Goal: Browse casually: Explore the website without a specific task or goal

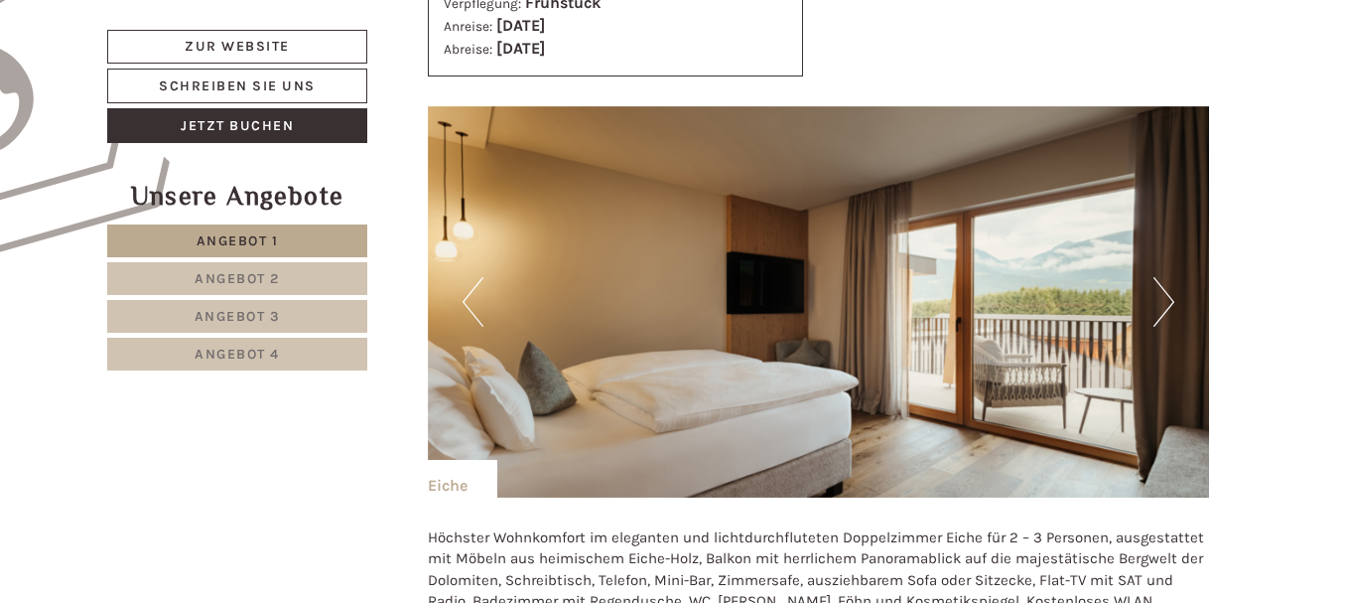
scroll to position [1390, 0]
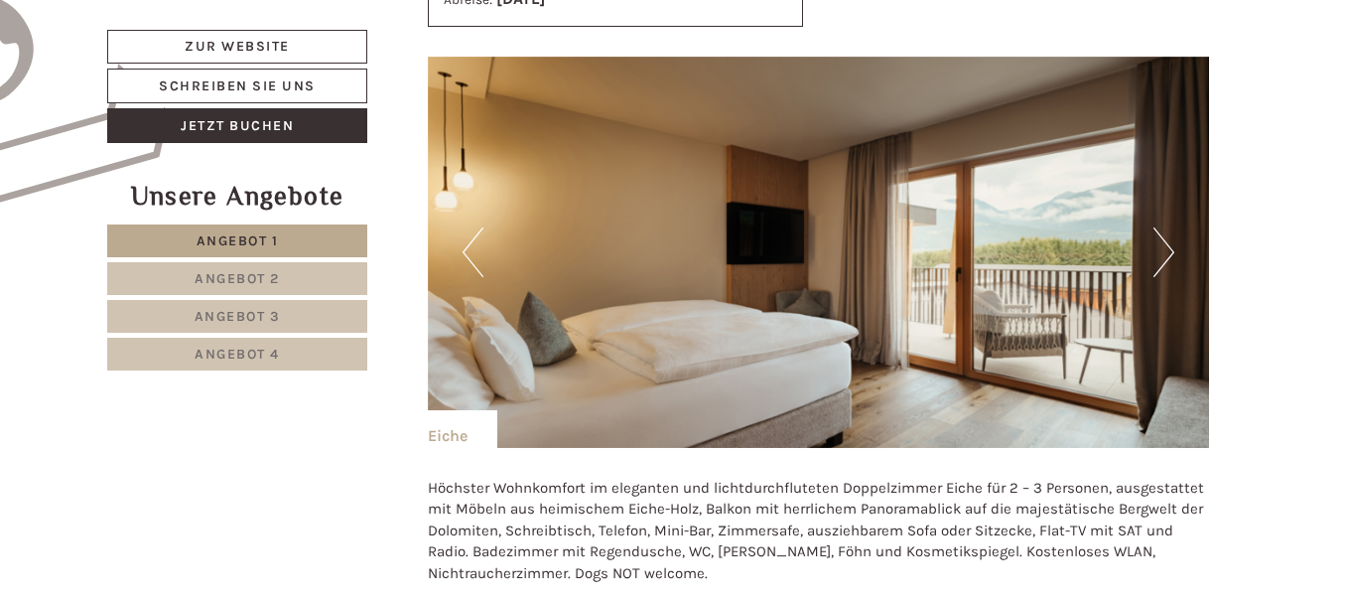
click at [1171, 258] on button "Next" at bounding box center [1164, 252] width 21 height 50
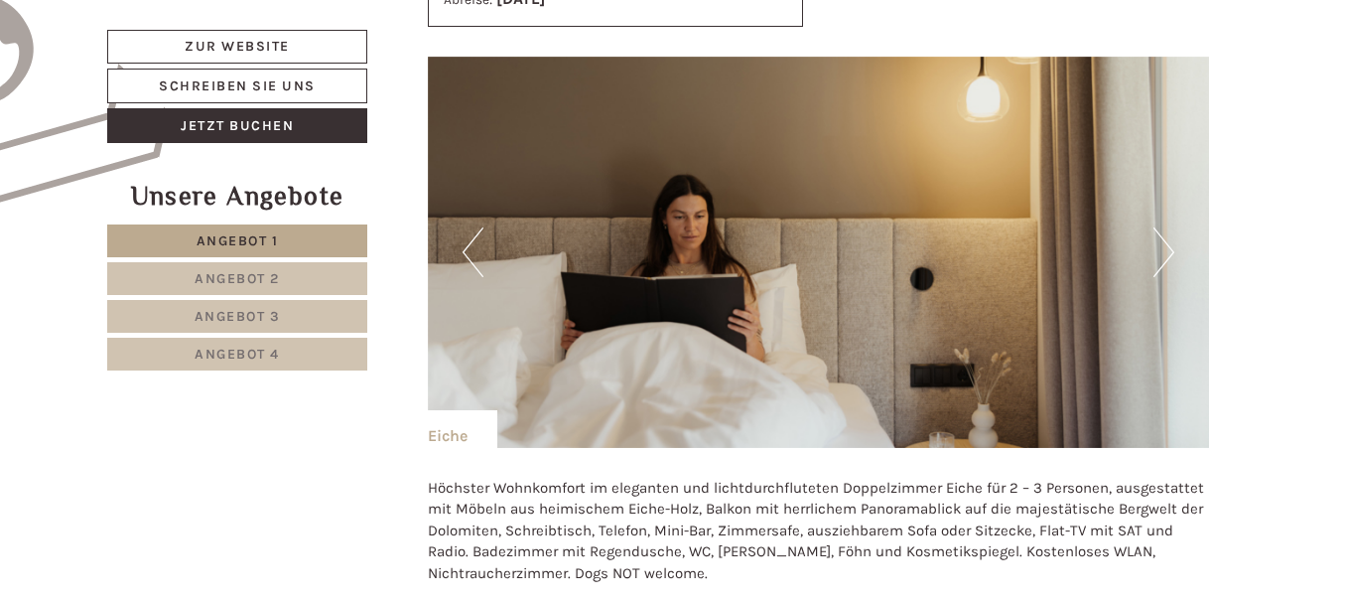
click at [1171, 250] on button "Next" at bounding box center [1164, 252] width 21 height 50
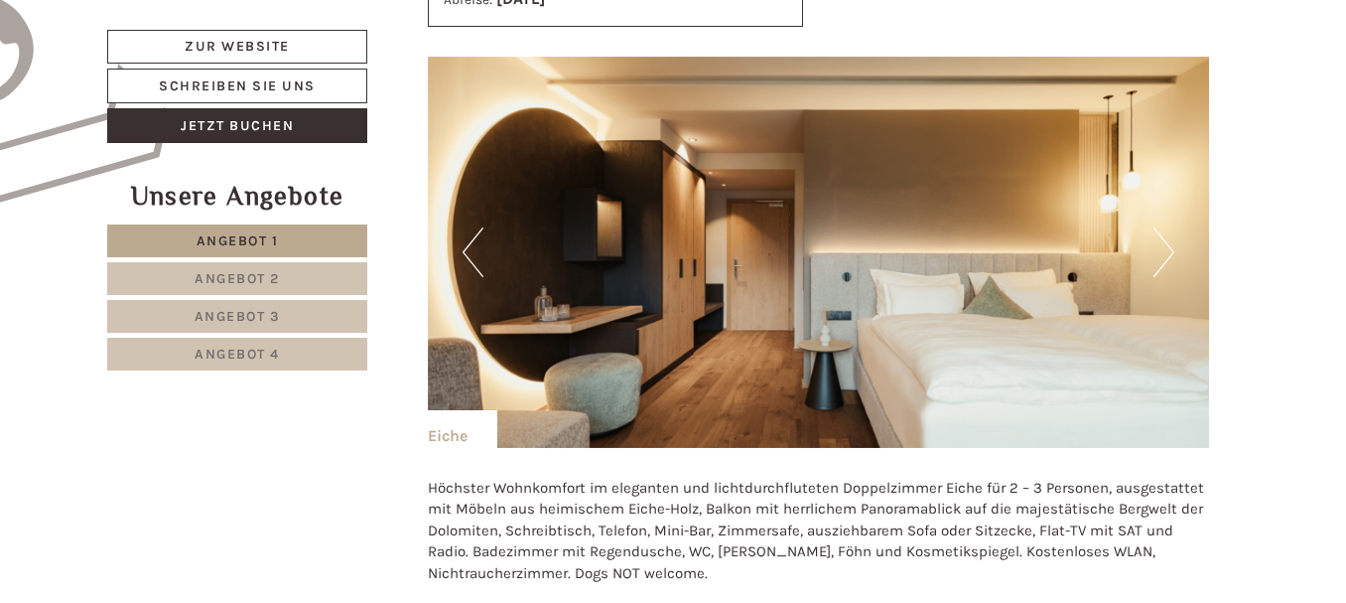
click at [1171, 250] on button "Next" at bounding box center [1164, 252] width 21 height 50
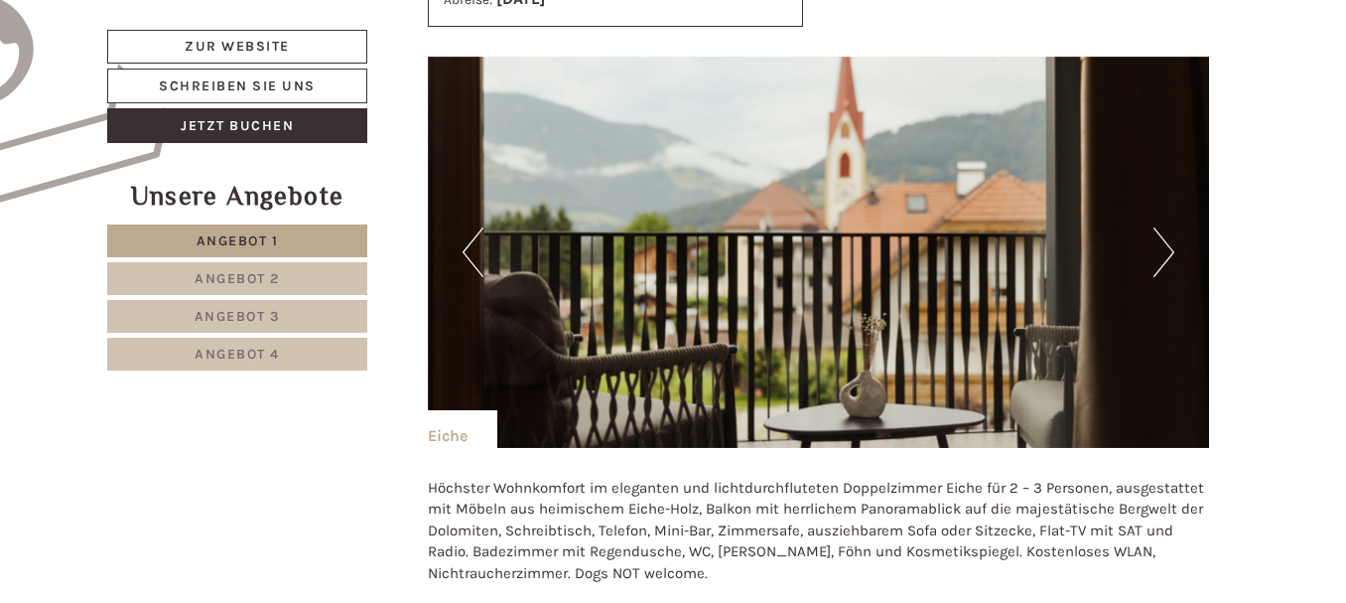
click at [1171, 250] on button "Next" at bounding box center [1164, 252] width 21 height 50
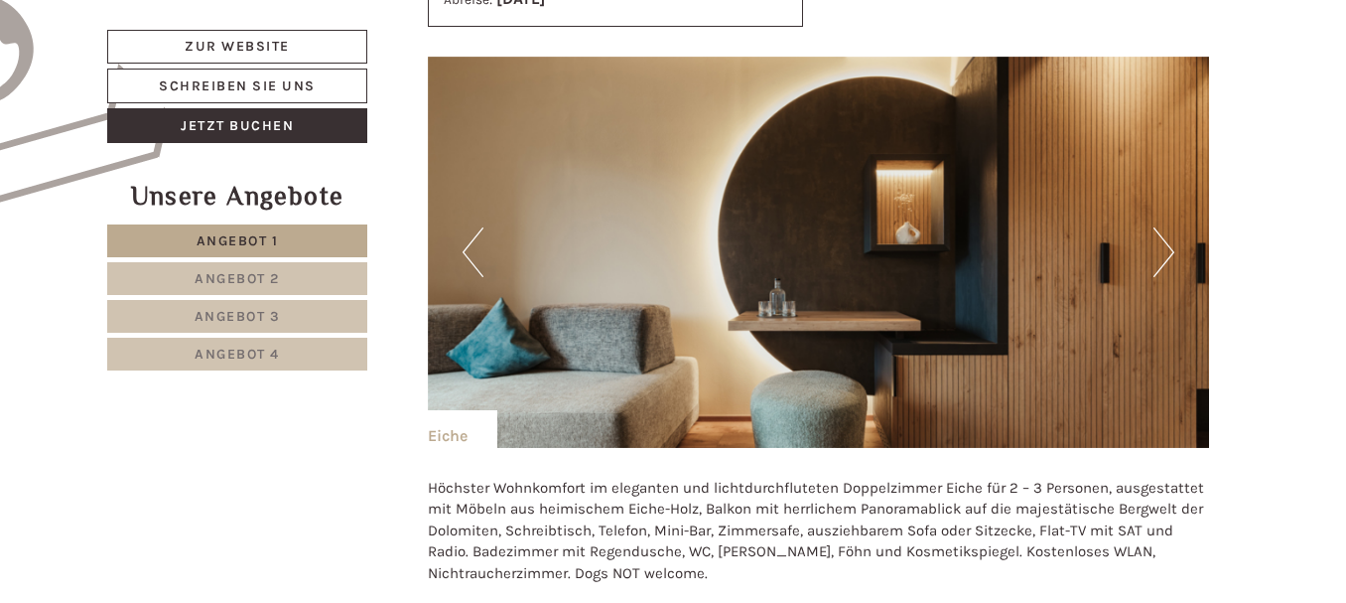
click at [1171, 250] on button "Next" at bounding box center [1164, 252] width 21 height 50
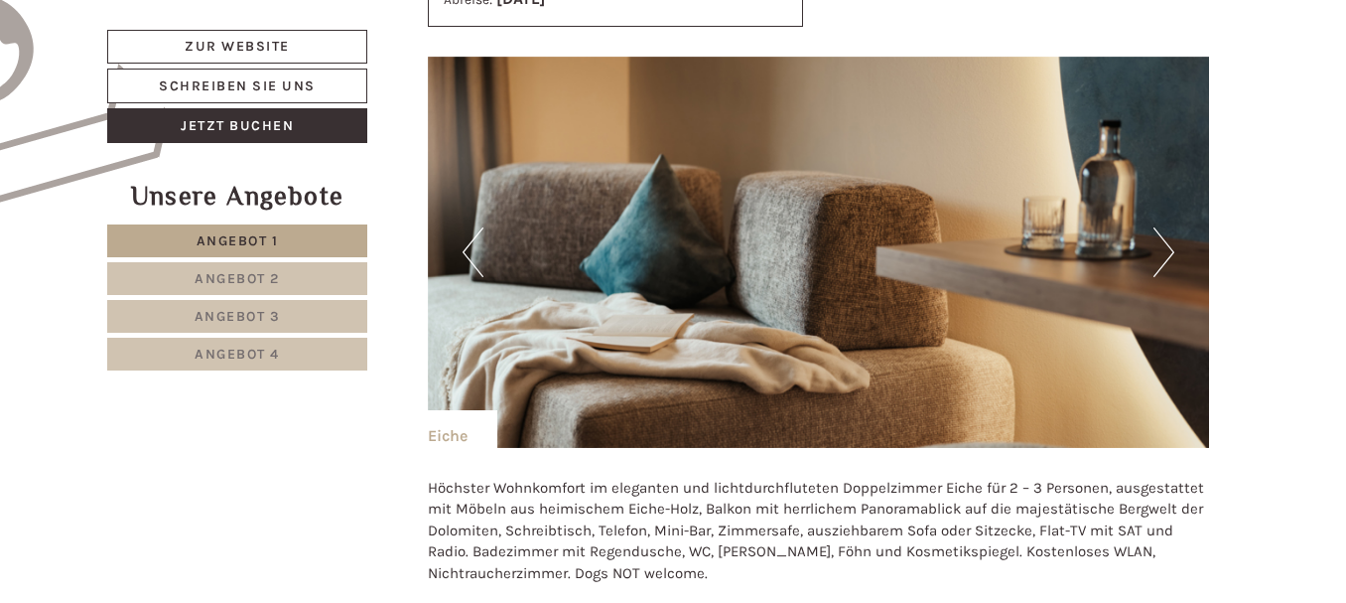
click at [1171, 250] on button "Next" at bounding box center [1164, 252] width 21 height 50
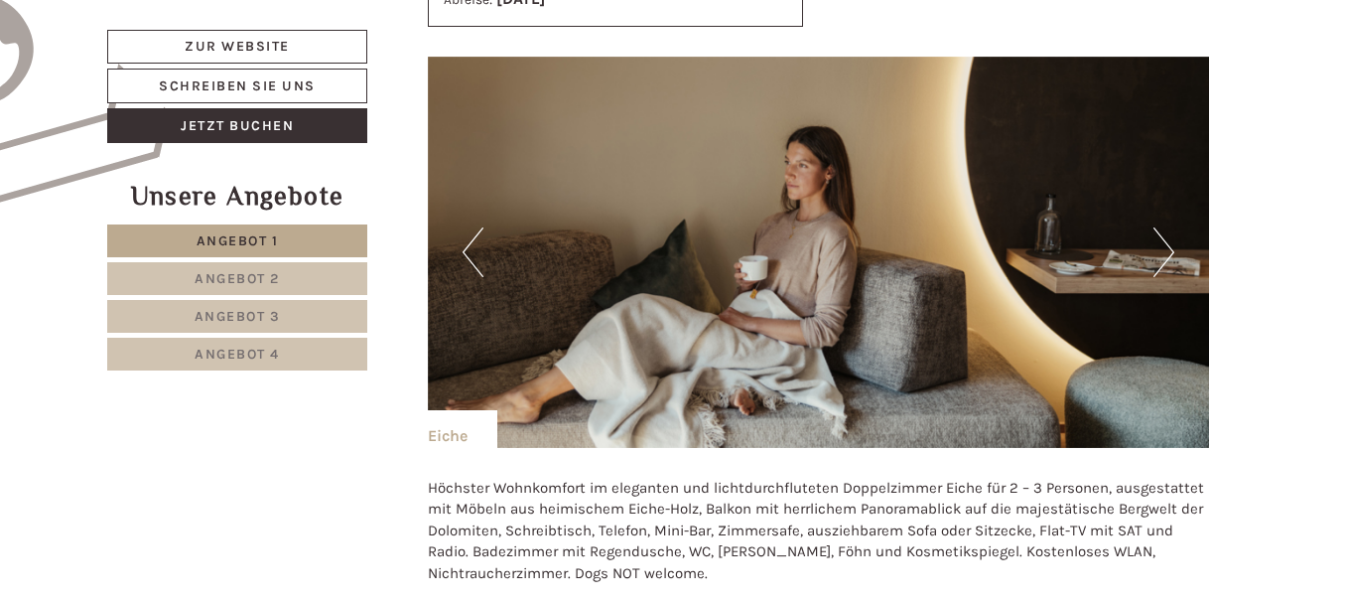
click at [1171, 250] on button "Next" at bounding box center [1164, 252] width 21 height 50
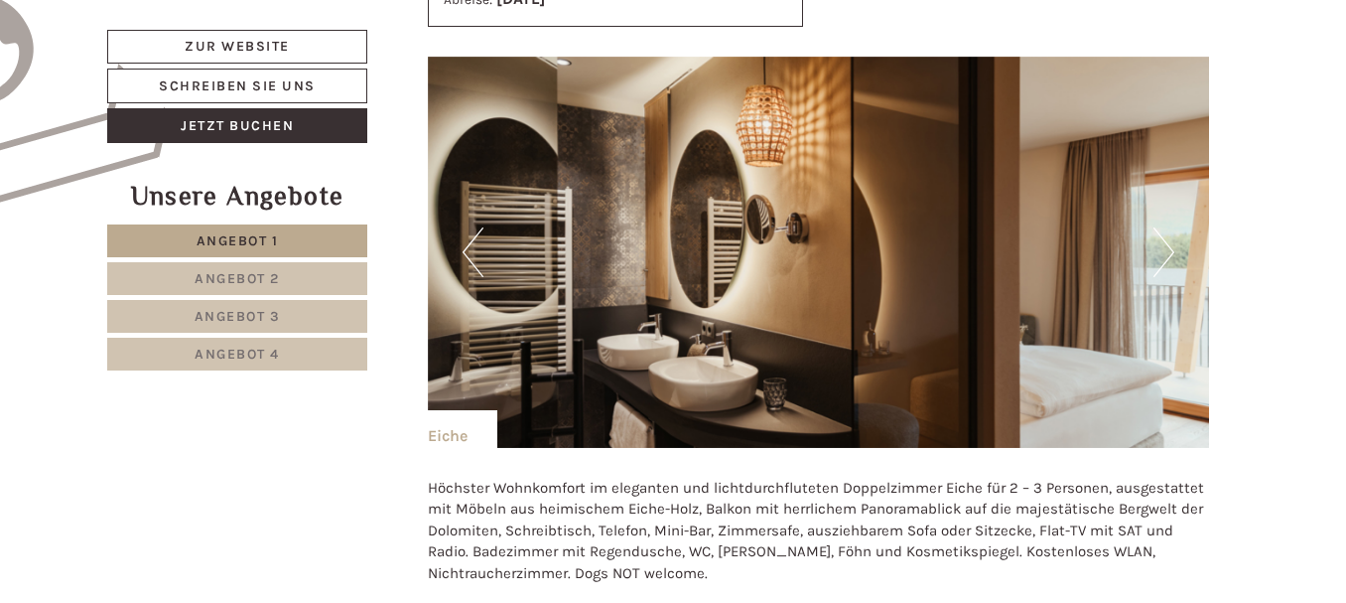
click at [1171, 250] on button "Next" at bounding box center [1164, 252] width 21 height 50
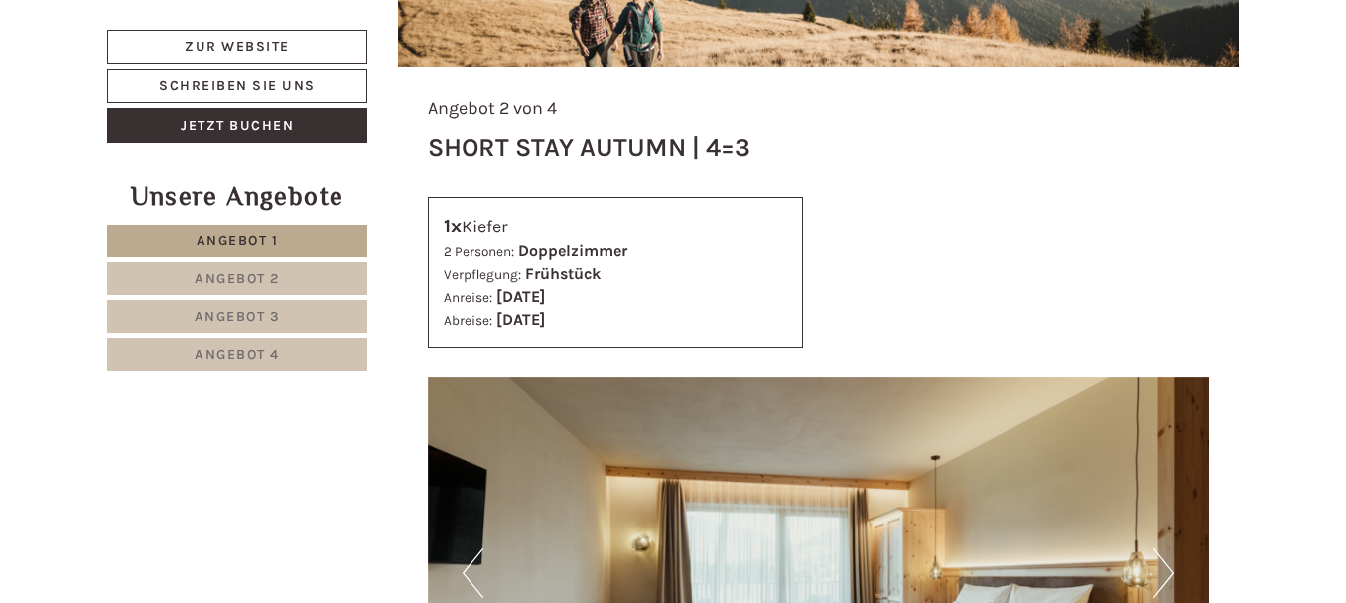
scroll to position [3376, 0]
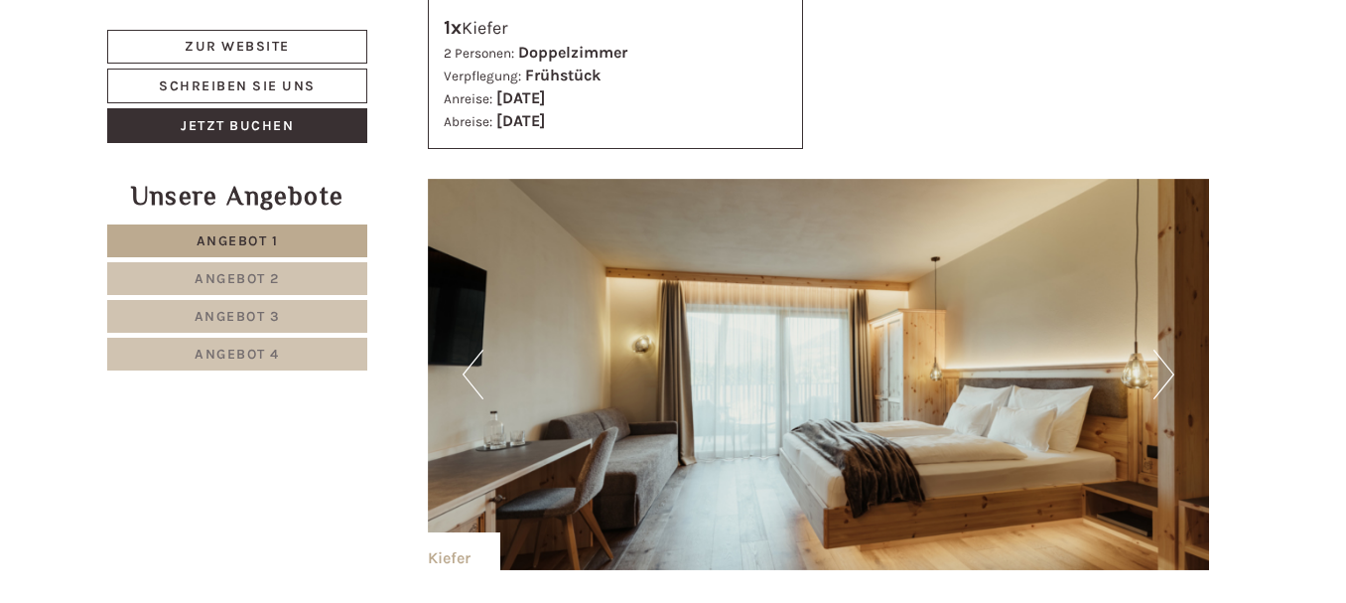
click at [1170, 350] on button "Next" at bounding box center [1164, 375] width 21 height 50
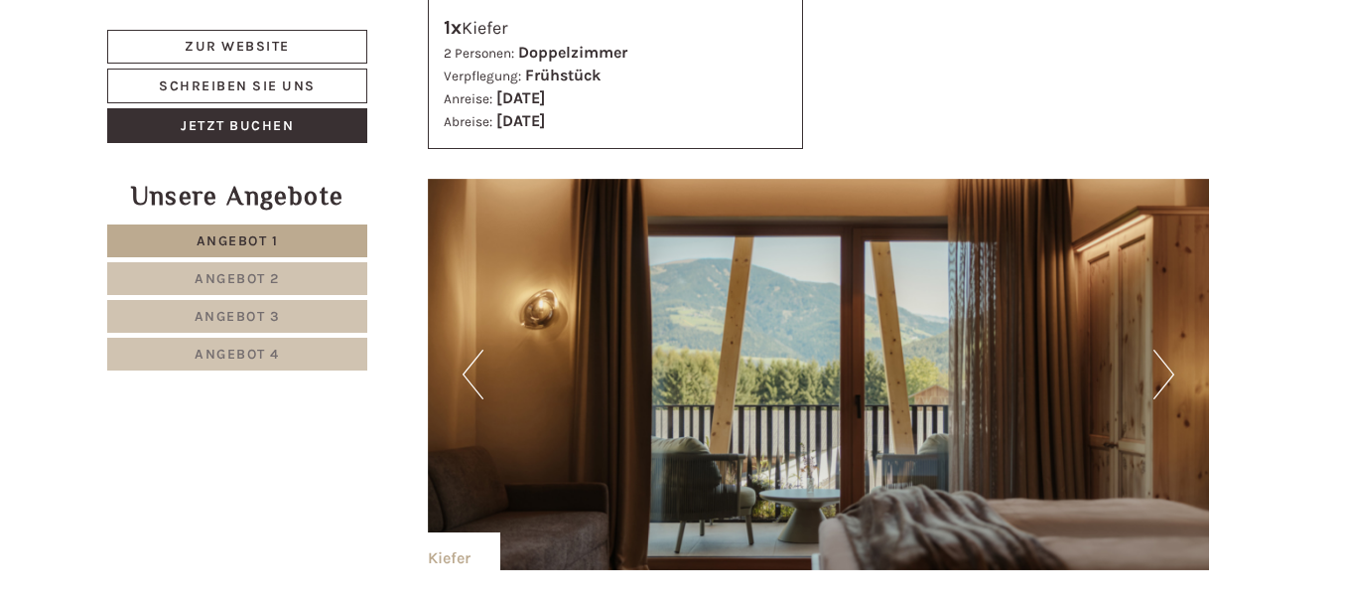
click at [1170, 350] on button "Next" at bounding box center [1164, 375] width 21 height 50
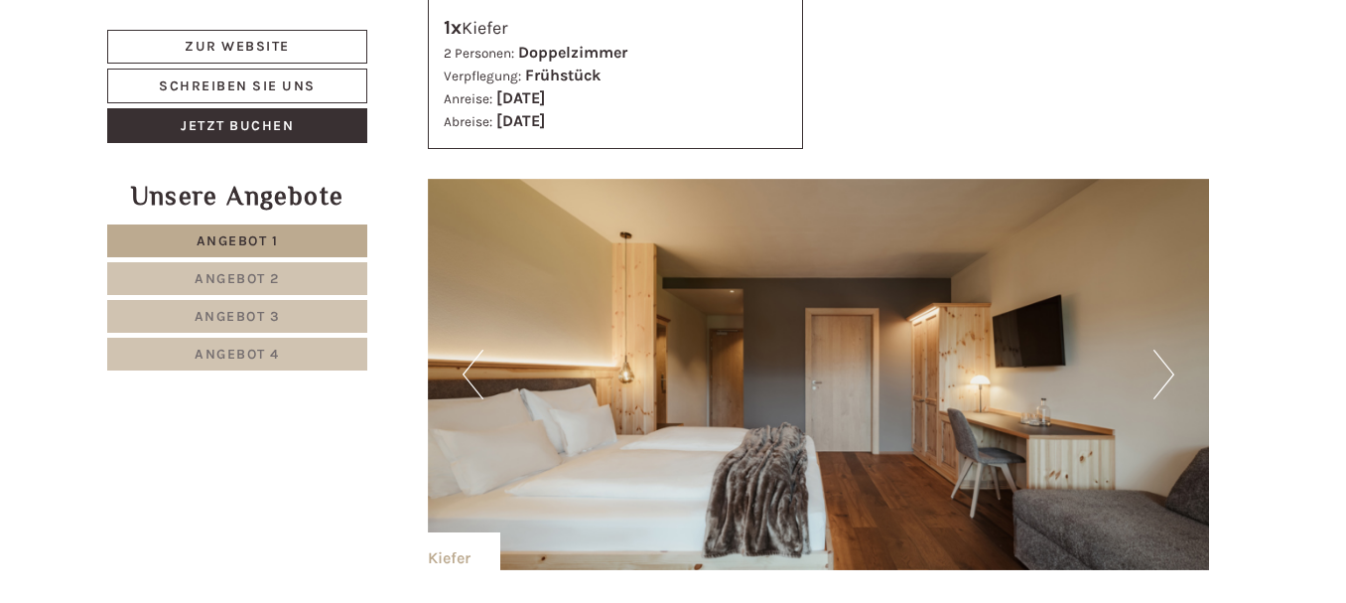
click at [1170, 350] on button "Next" at bounding box center [1164, 375] width 21 height 50
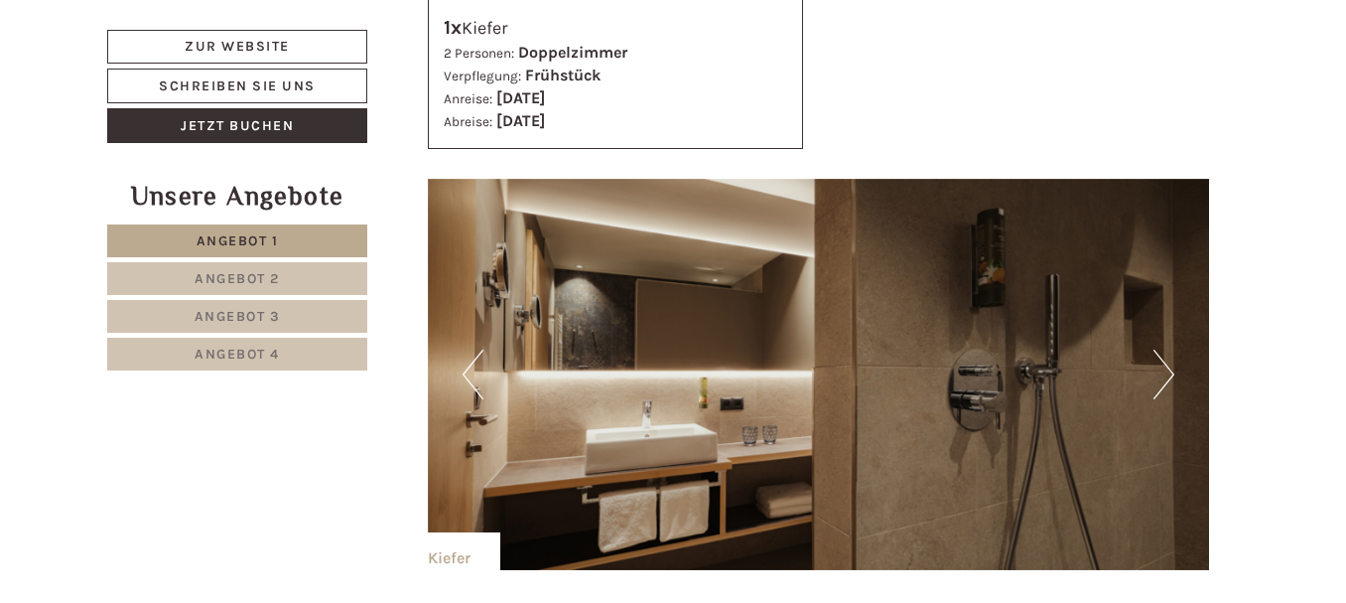
click at [1170, 350] on button "Next" at bounding box center [1164, 375] width 21 height 50
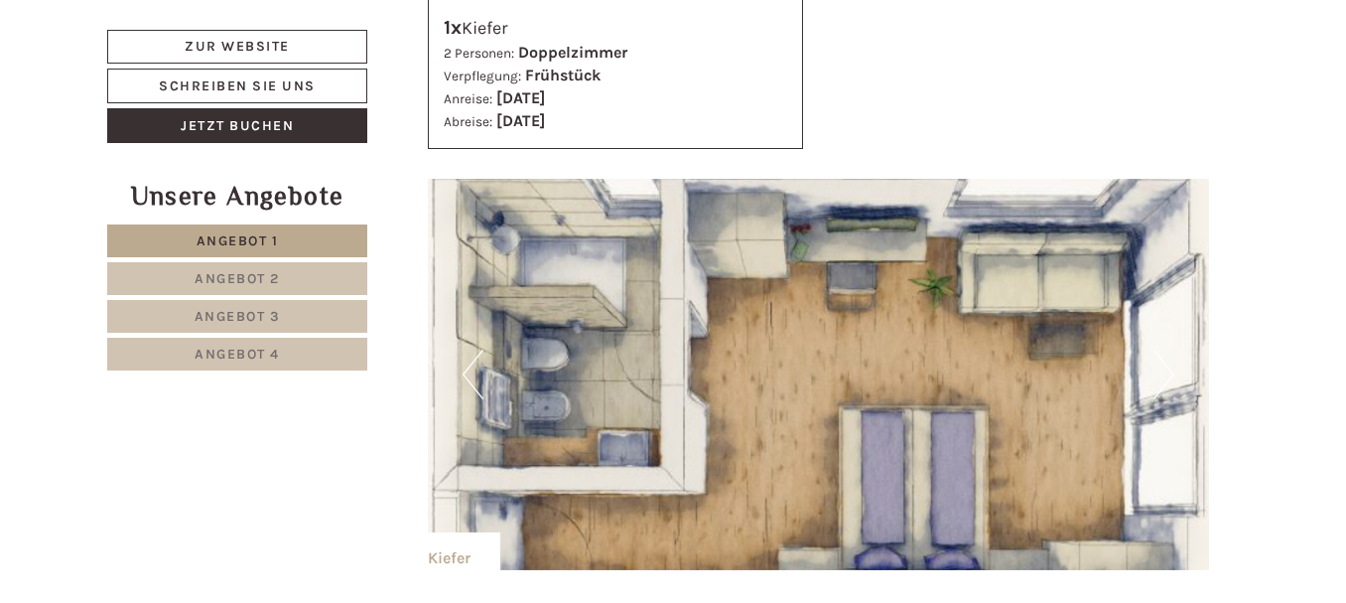
click at [1170, 350] on button "Next" at bounding box center [1164, 375] width 21 height 50
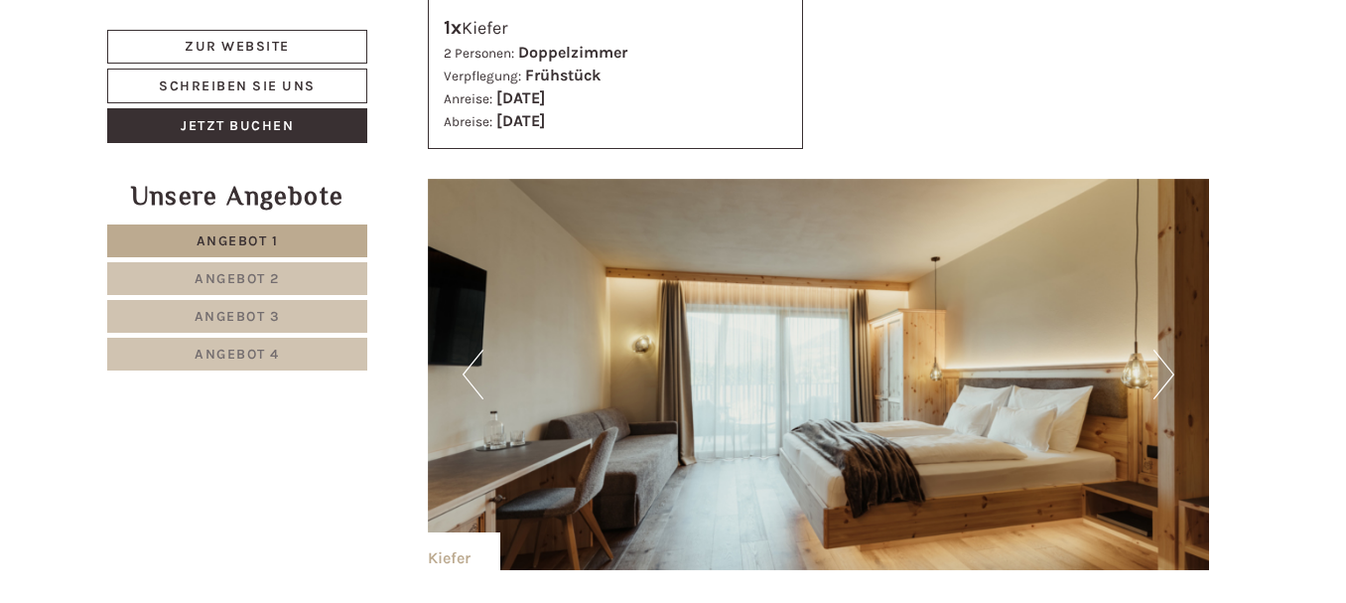
click at [1170, 350] on button "Next" at bounding box center [1164, 375] width 21 height 50
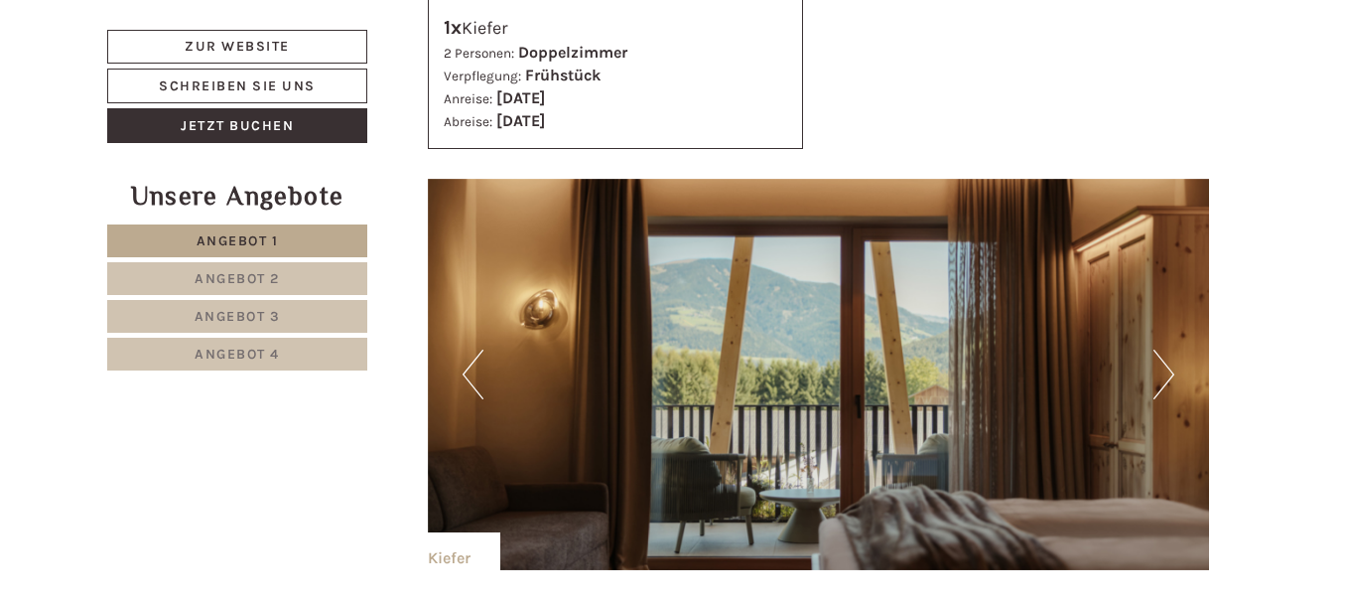
click at [1170, 350] on button "Next" at bounding box center [1164, 375] width 21 height 50
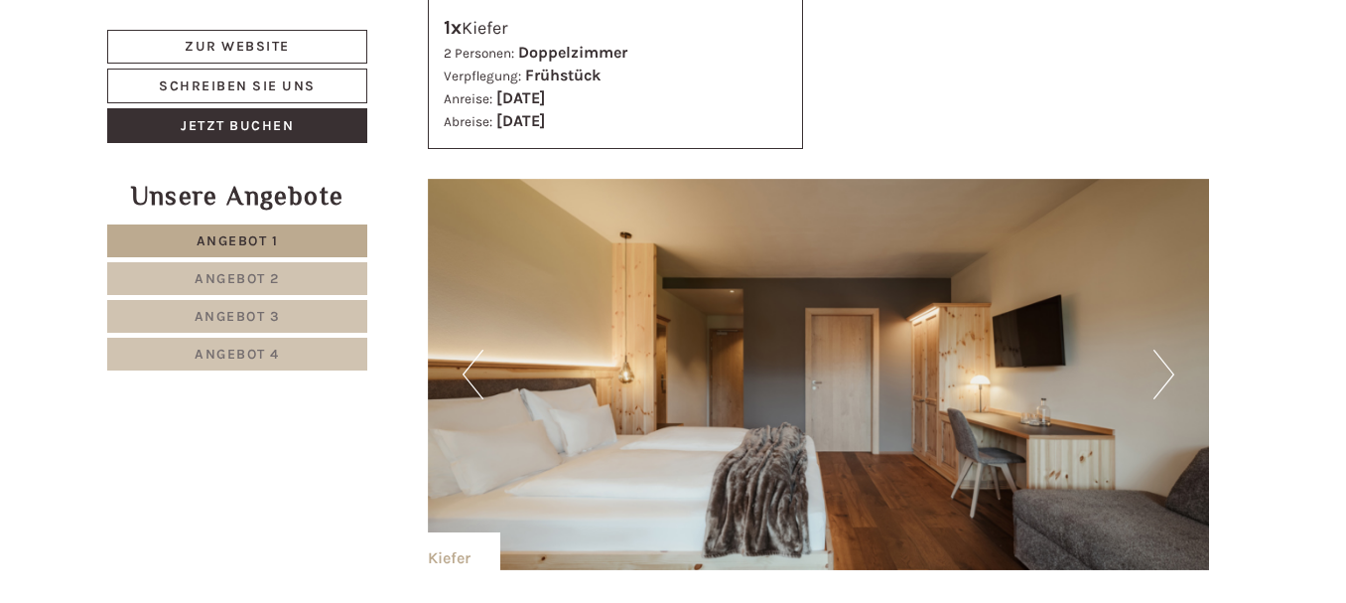
click at [1170, 350] on button "Next" at bounding box center [1164, 375] width 21 height 50
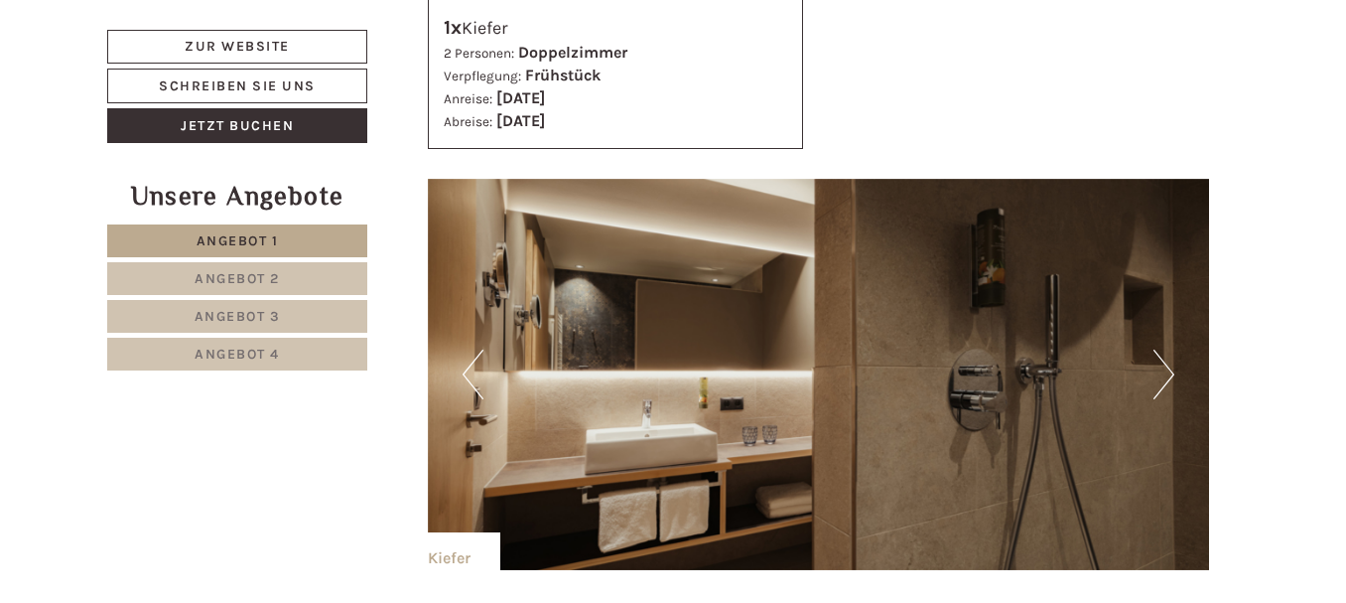
click at [1170, 350] on button "Next" at bounding box center [1164, 375] width 21 height 50
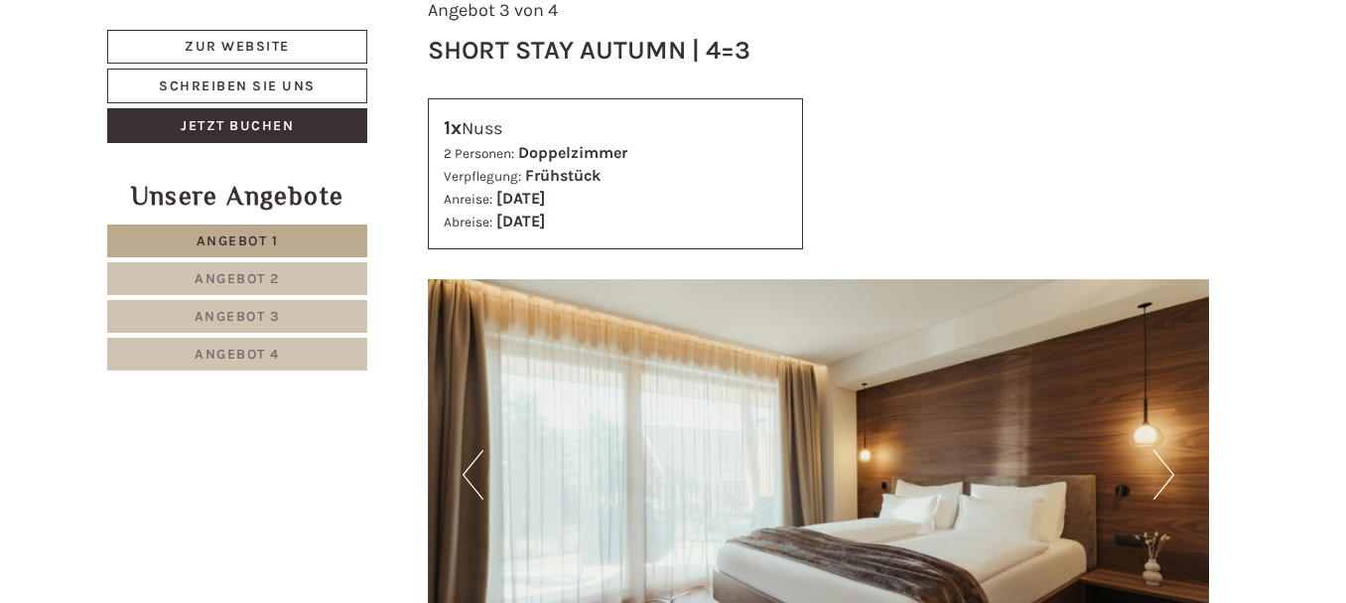
scroll to position [5561, 0]
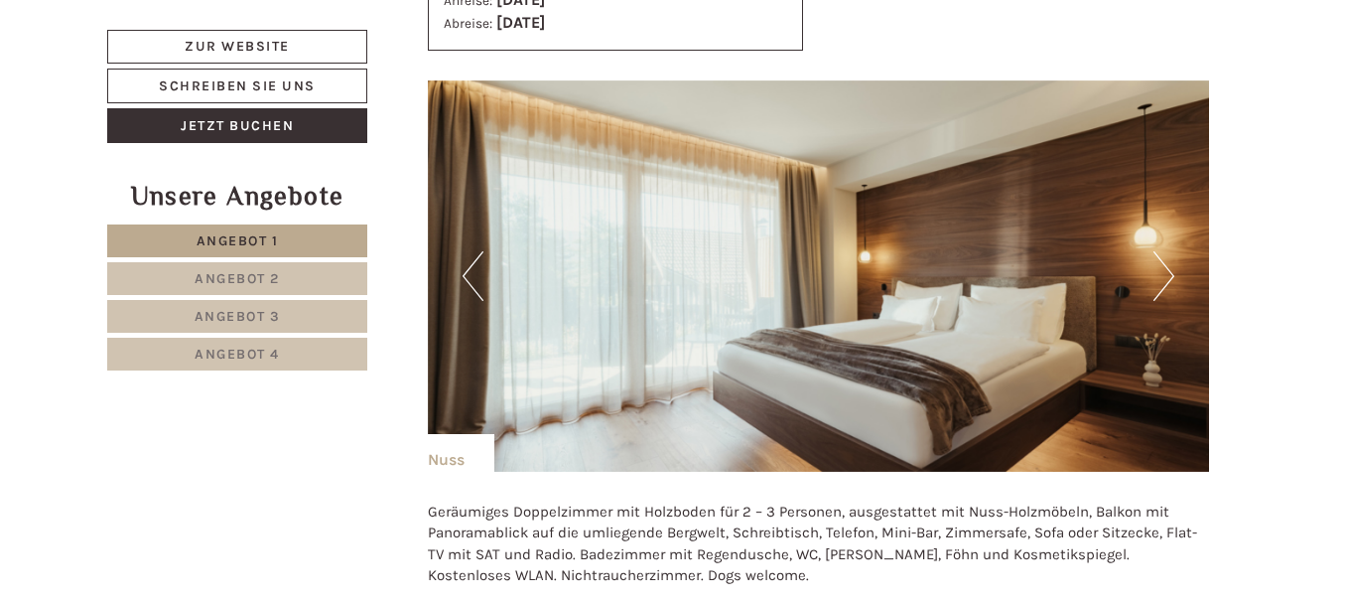
click at [1173, 251] on button "Next" at bounding box center [1164, 276] width 21 height 50
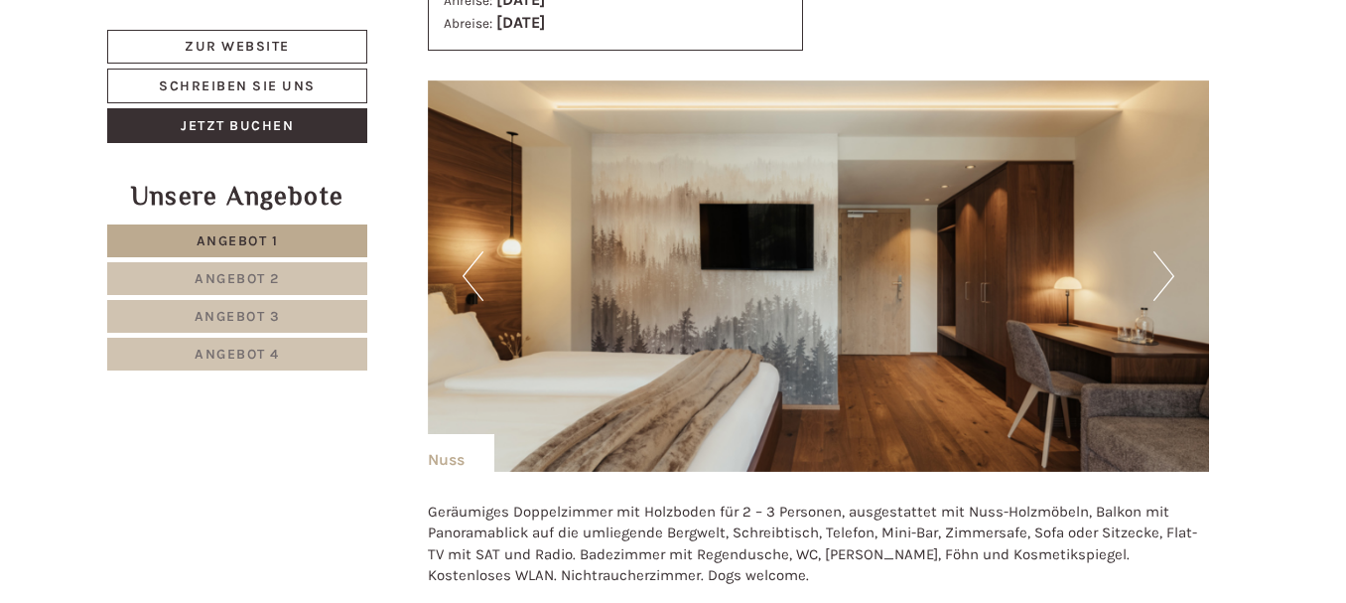
click at [1173, 251] on button "Next" at bounding box center [1164, 276] width 21 height 50
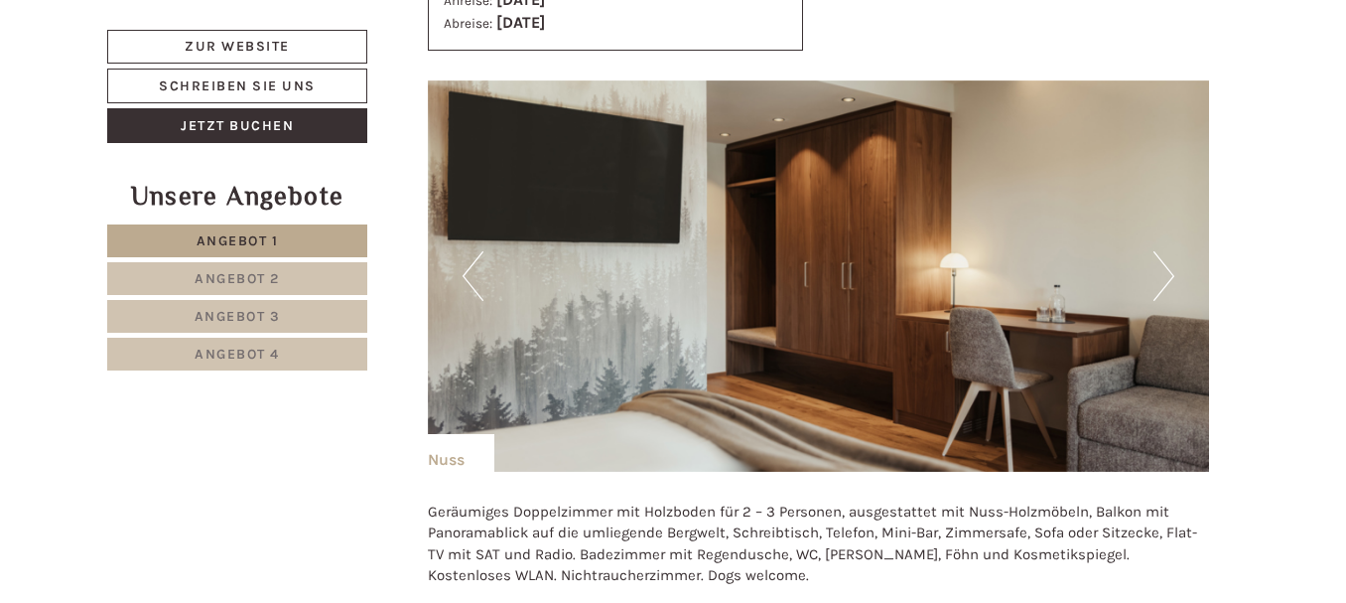
click at [1173, 251] on button "Next" at bounding box center [1164, 276] width 21 height 50
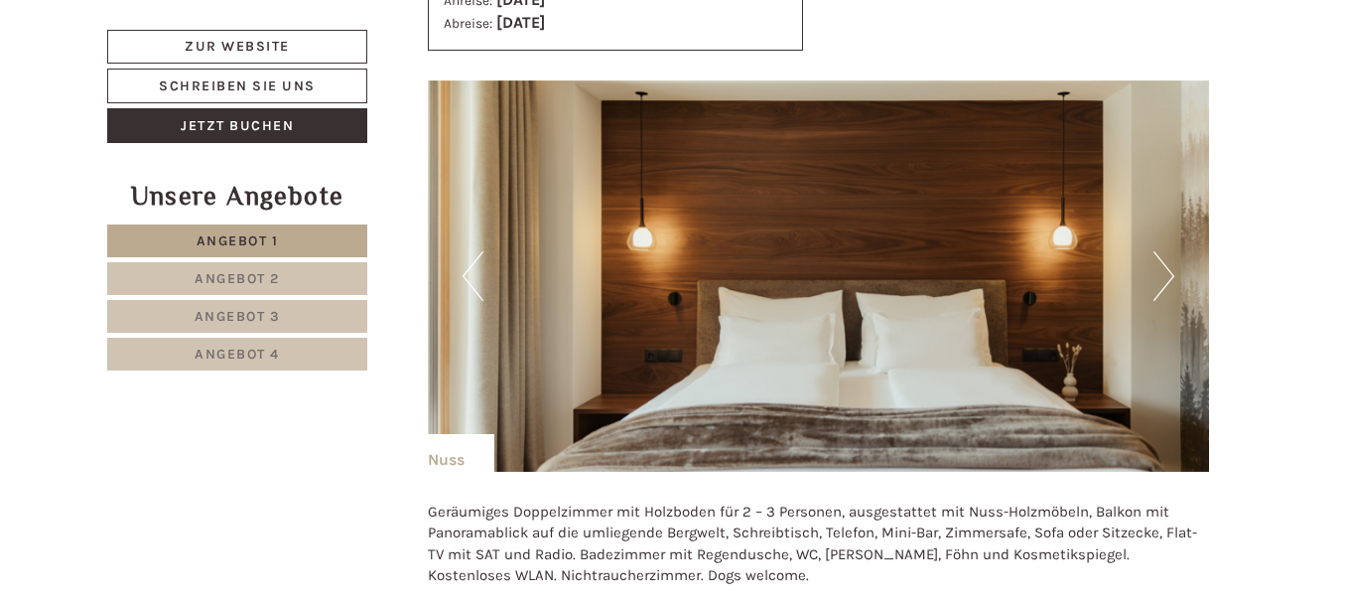
click at [1173, 251] on button "Next" at bounding box center [1164, 276] width 21 height 50
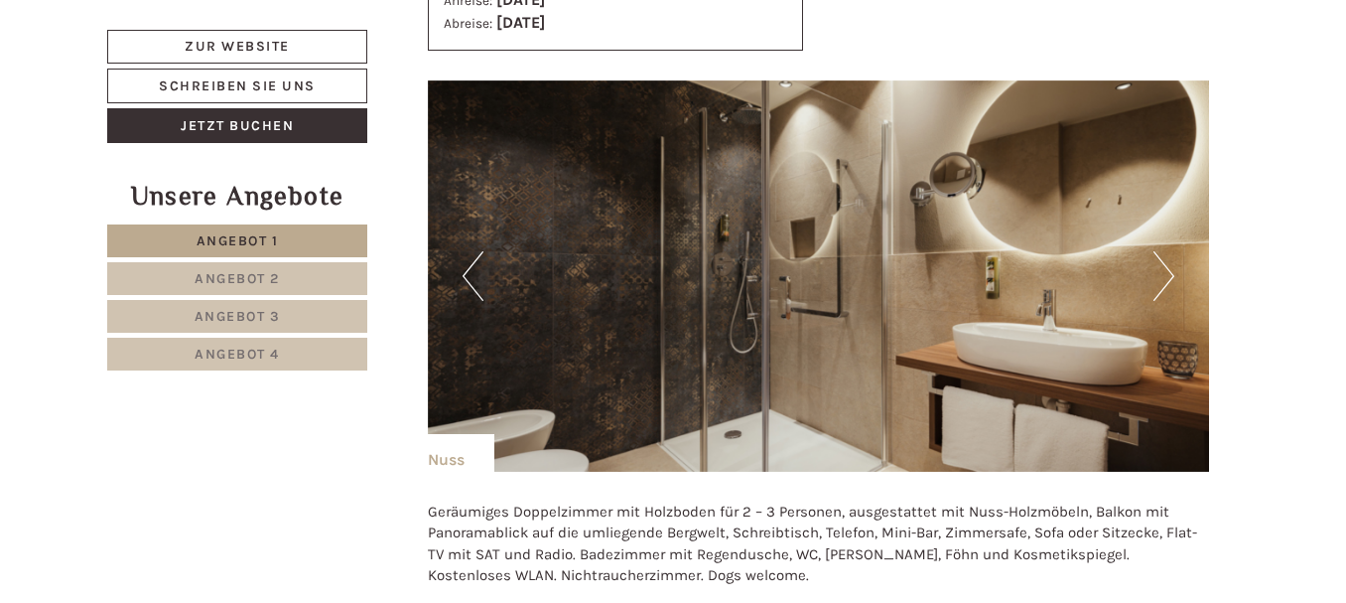
click at [1173, 251] on button "Next" at bounding box center [1164, 276] width 21 height 50
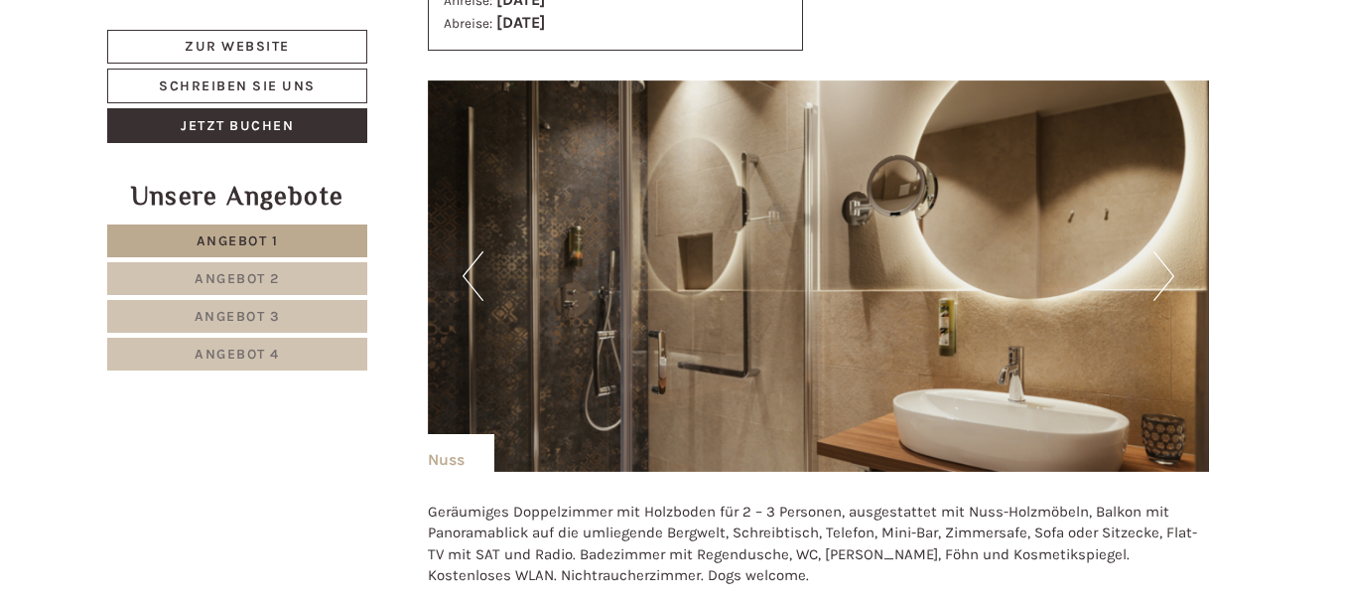
click at [1173, 251] on button "Next" at bounding box center [1164, 276] width 21 height 50
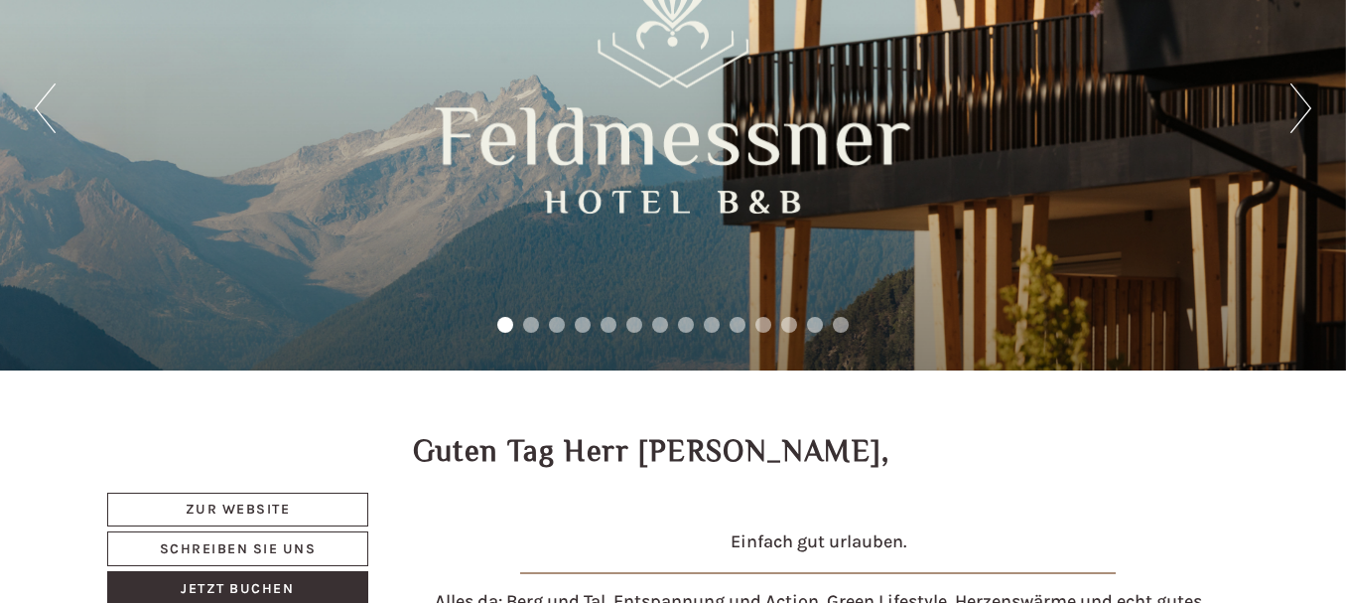
scroll to position [199, 0]
